Goal: Information Seeking & Learning: Learn about a topic

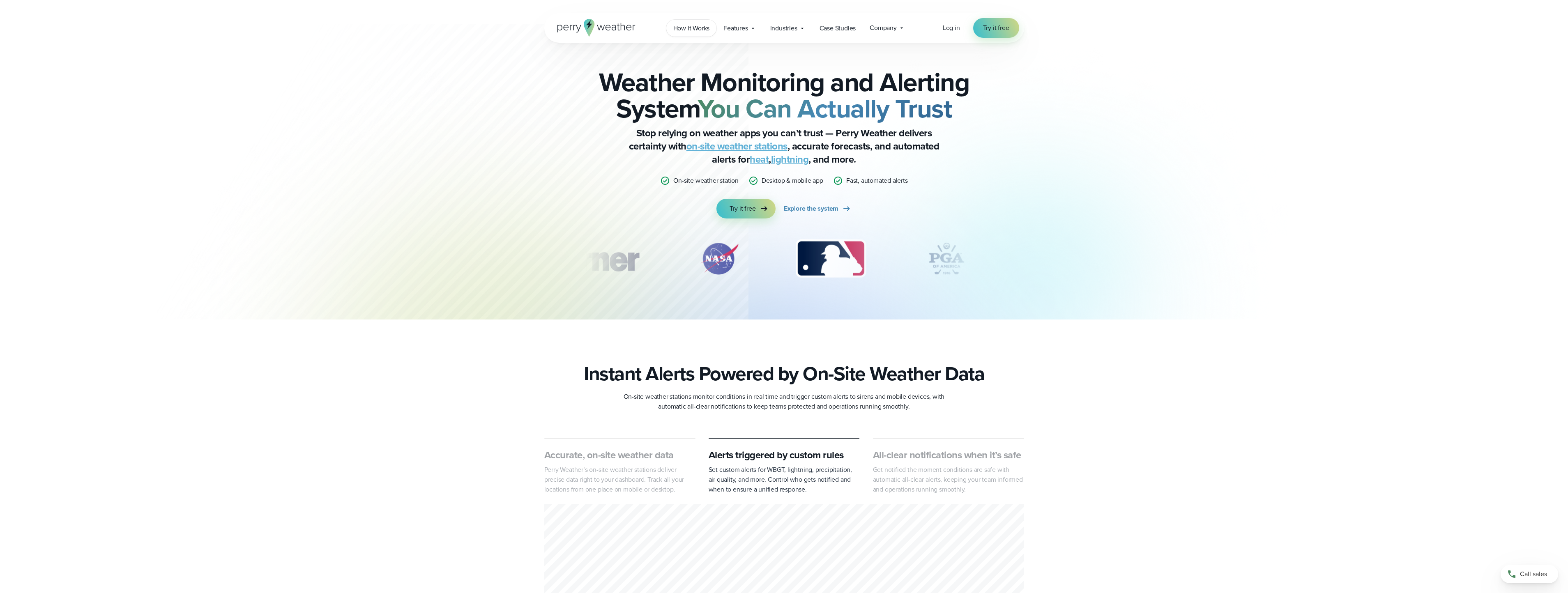
click at [674, 31] on span "How it Works" at bounding box center [691, 28] width 37 height 10
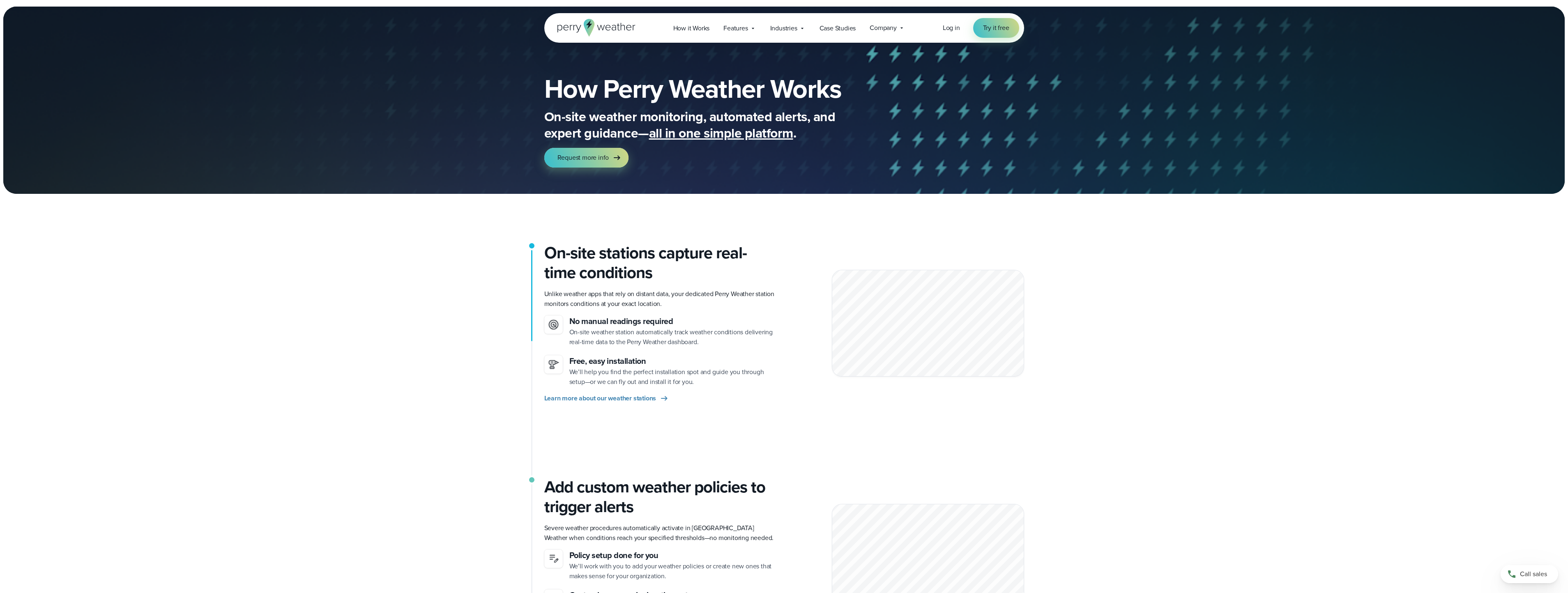
click at [592, 27] on icon at bounding box center [589, 27] width 11 height 18
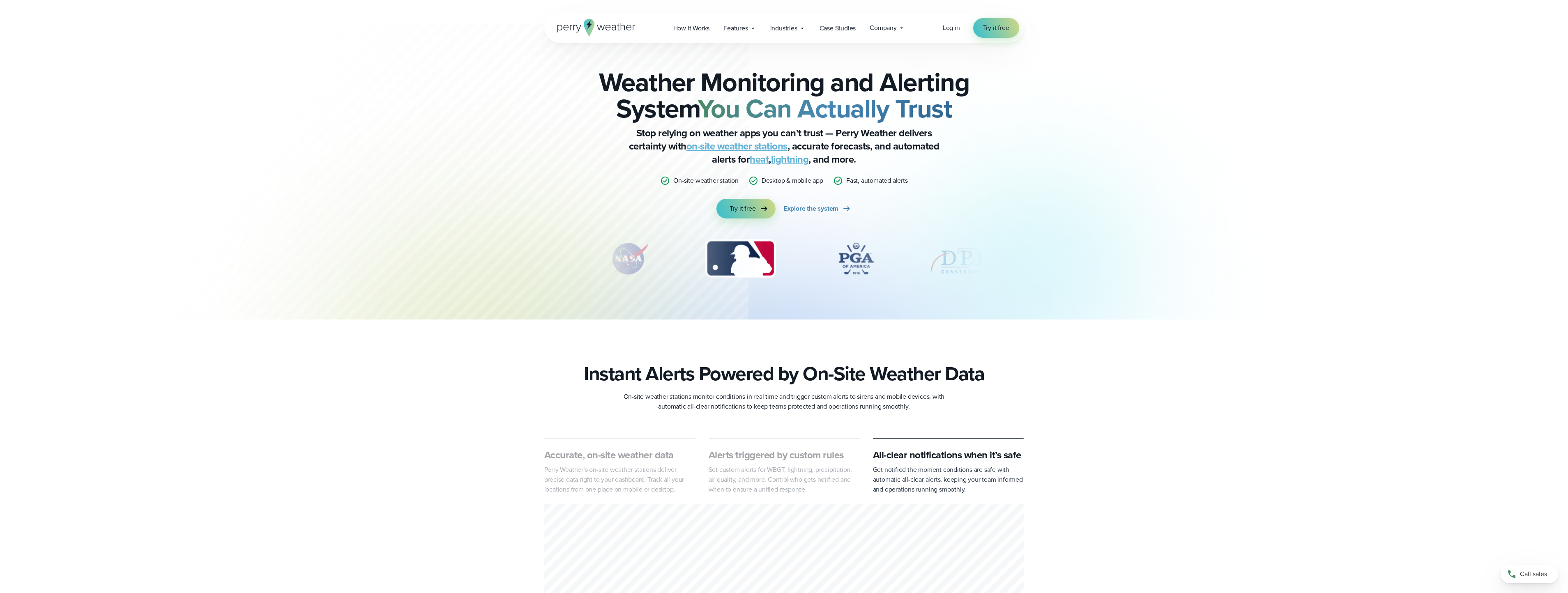
click at [788, 159] on link "lightning" at bounding box center [790, 159] width 38 height 15
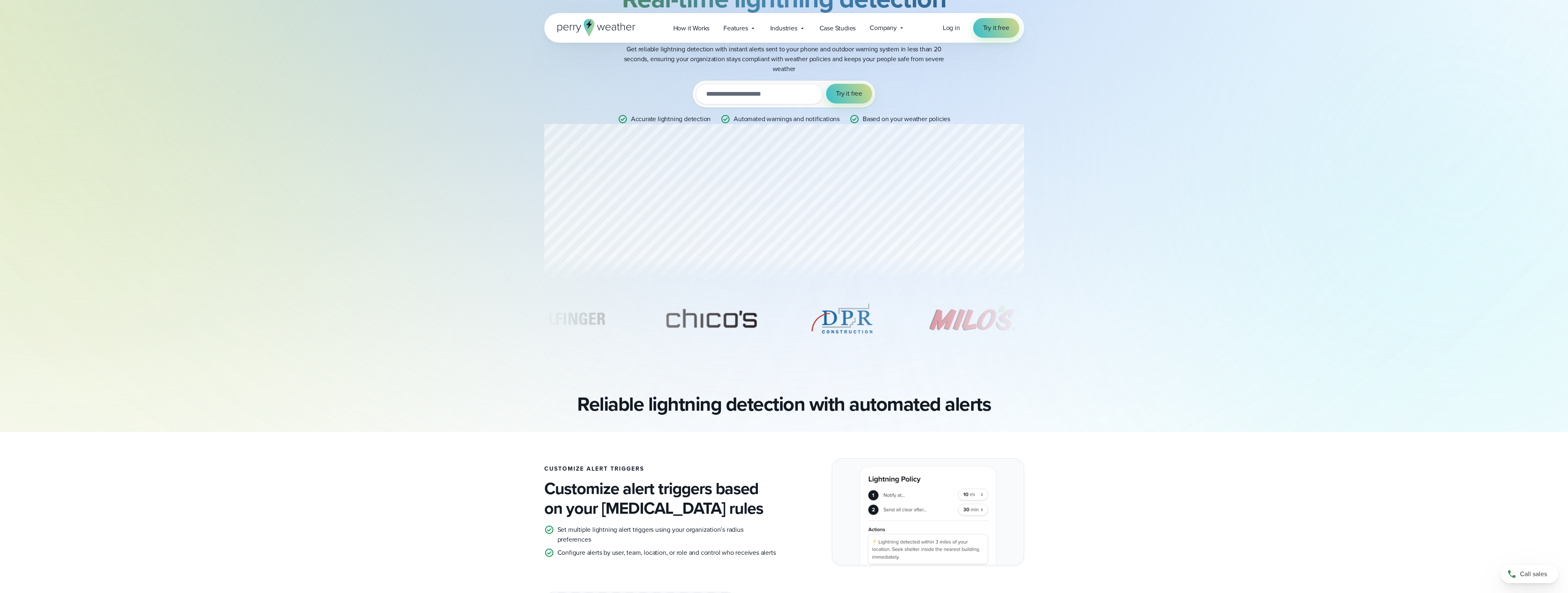
scroll to position [123, 0]
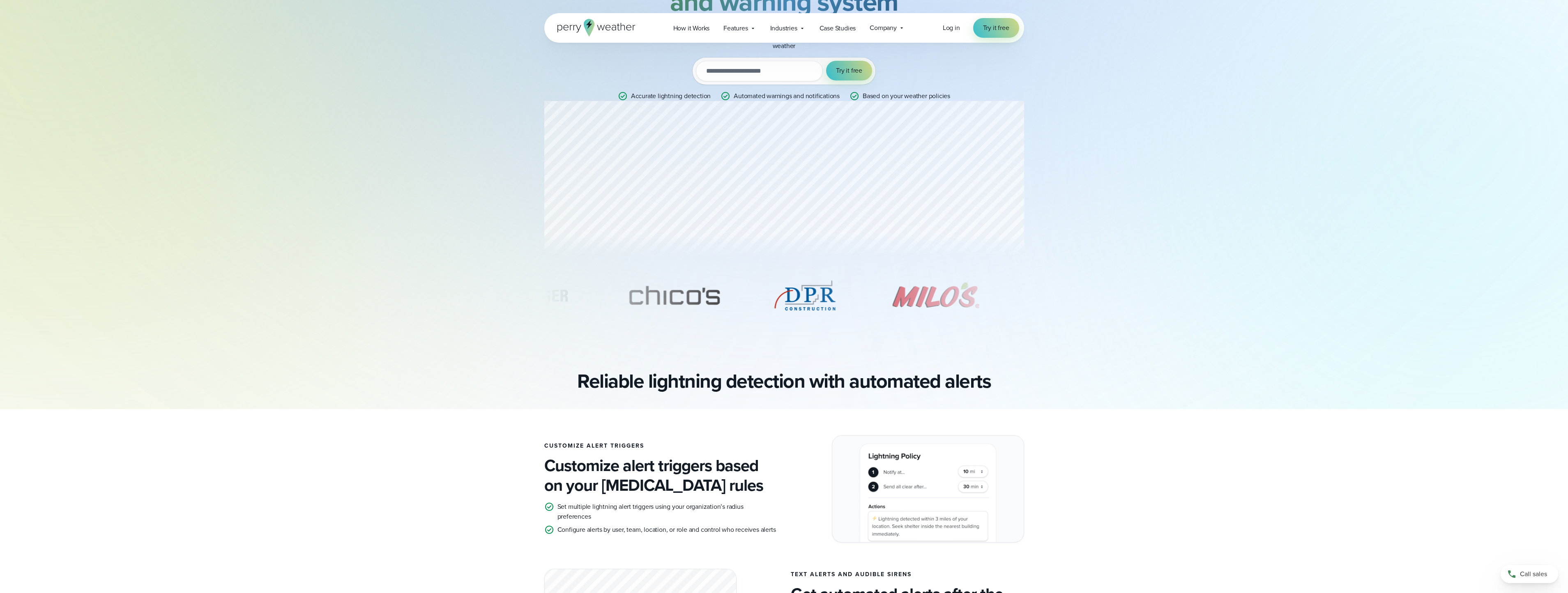
click at [684, 205] on div "Lightning detection system Real-time lightning detection and warning system Get…" at bounding box center [784, 135] width 1568 height 516
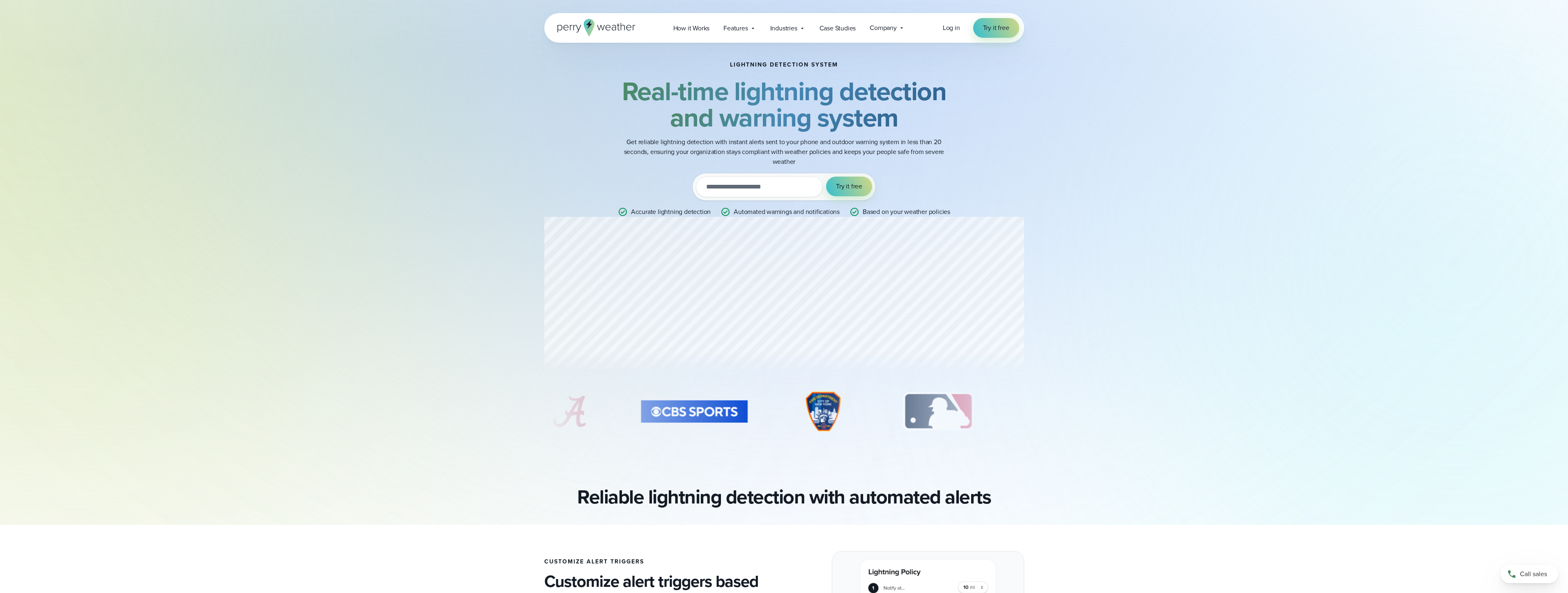
scroll to position [0, 0]
